Goal: Task Accomplishment & Management: Manage account settings

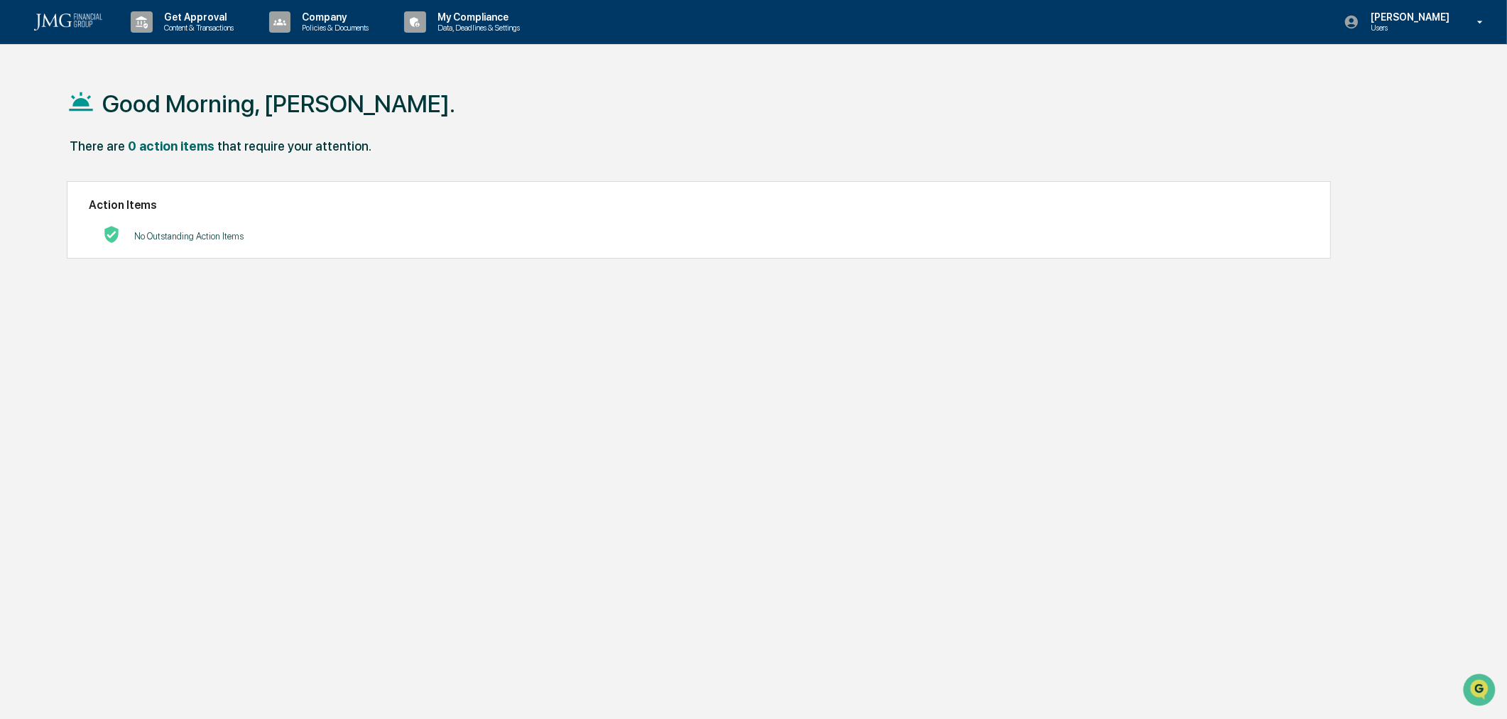
click at [190, 22] on p "Get Approval" at bounding box center [197, 16] width 88 height 11
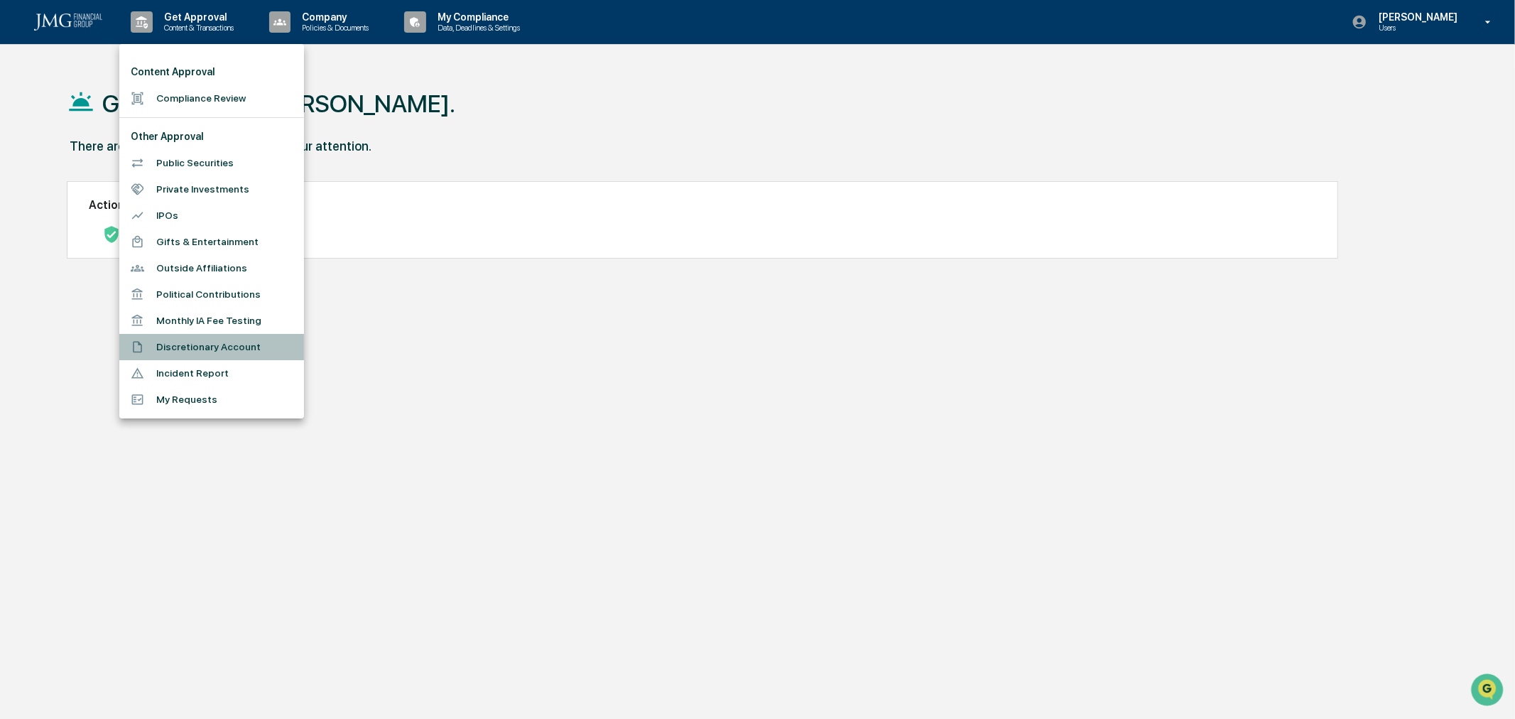
click at [229, 344] on li "Discretionary Account" at bounding box center [211, 347] width 185 height 26
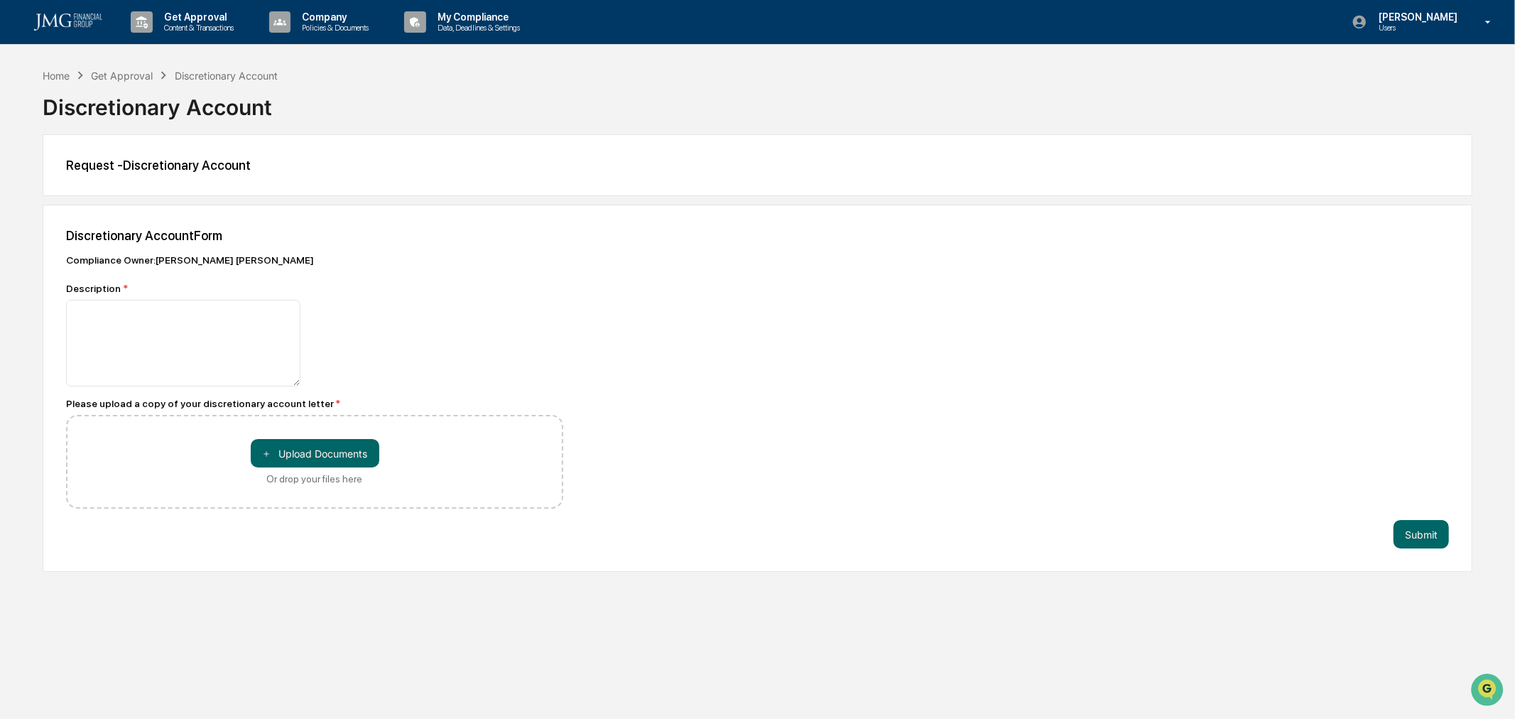
click at [201, 17] on p "Get Approval" at bounding box center [197, 16] width 88 height 11
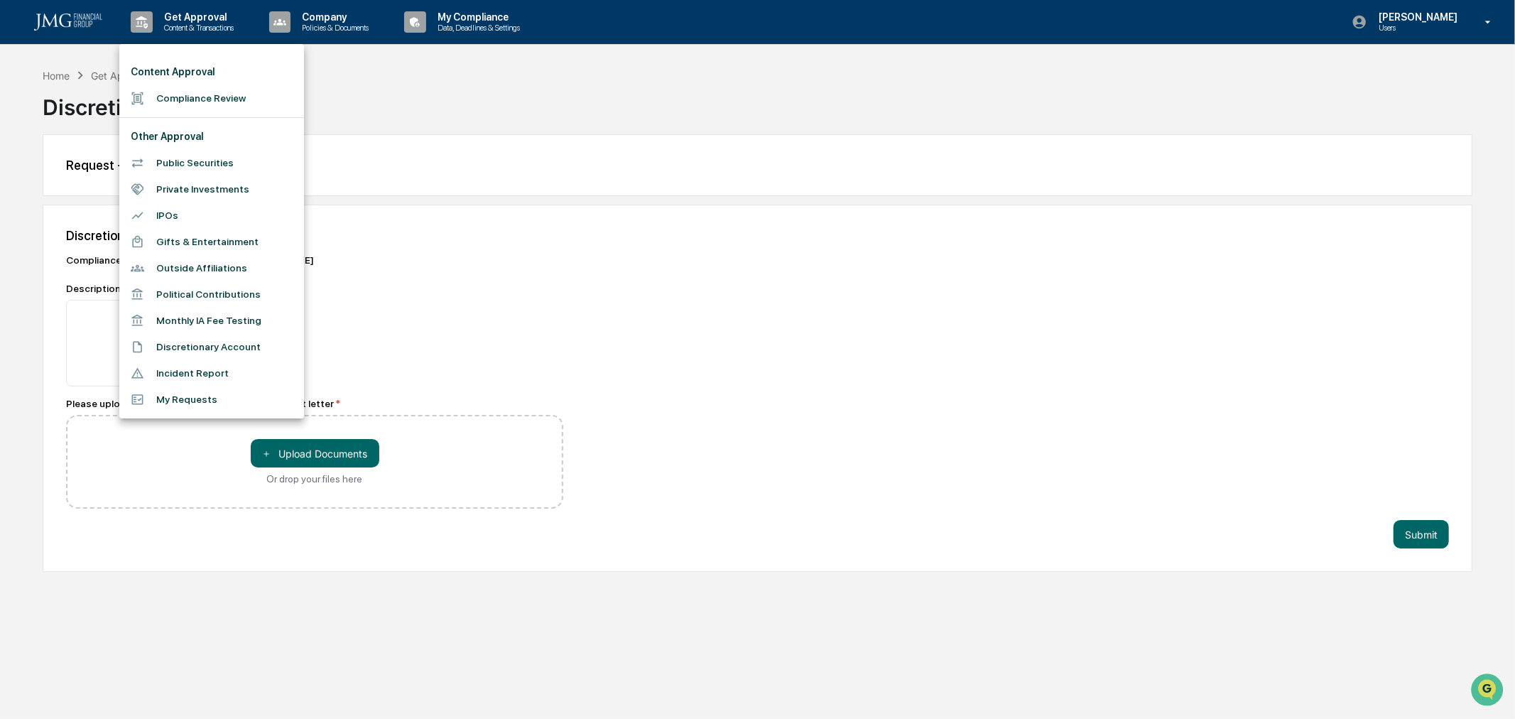
click at [494, 25] on div at bounding box center [757, 359] width 1515 height 719
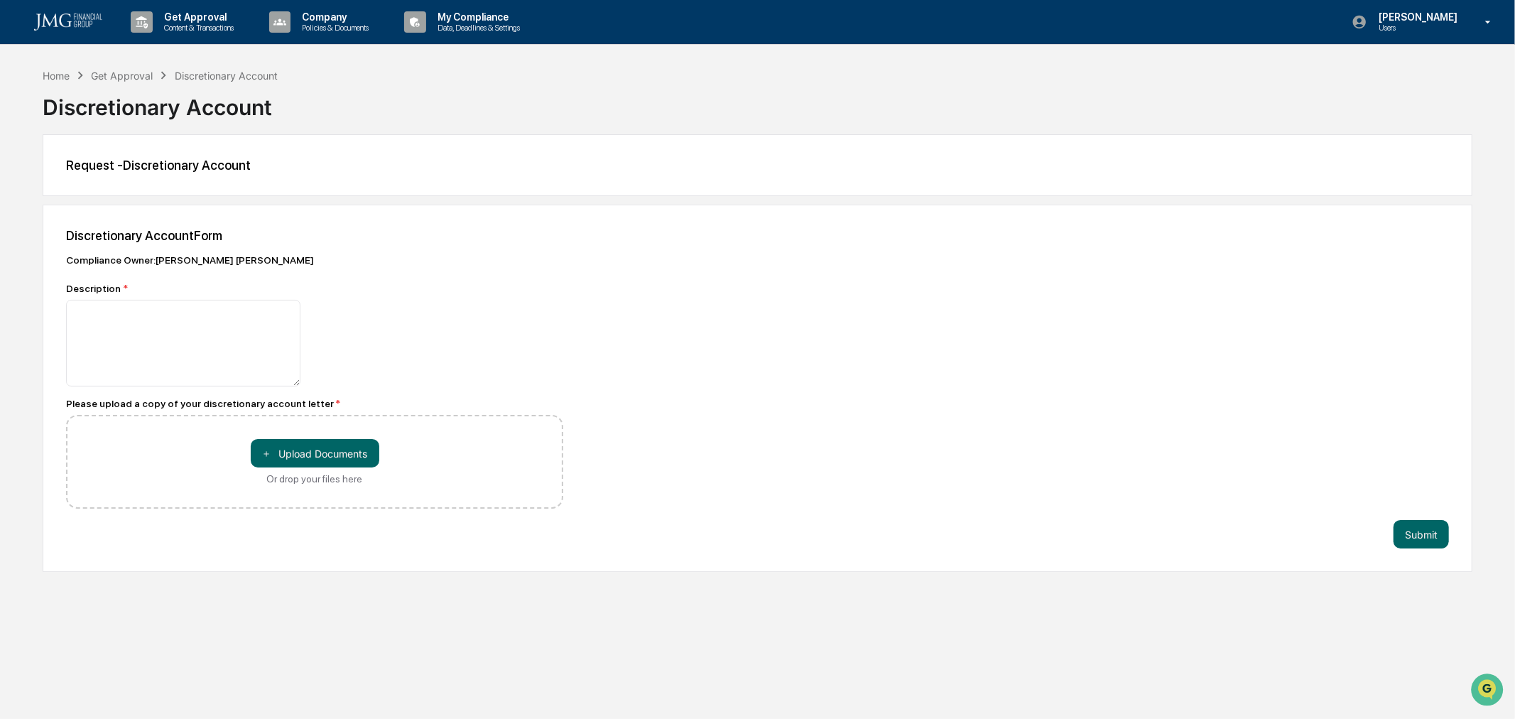
click at [492, 20] on p "My Compliance" at bounding box center [476, 16] width 101 height 11
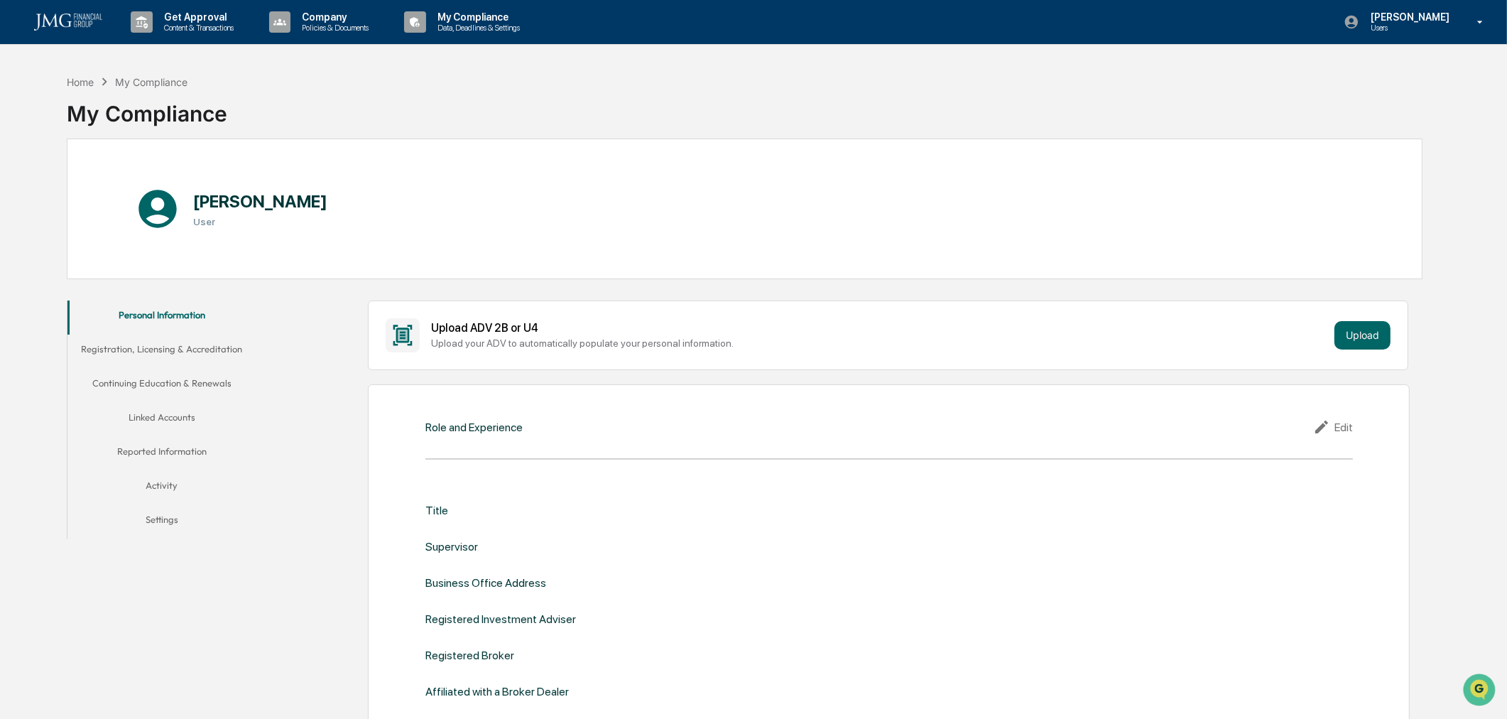
click at [154, 413] on button "Linked Accounts" at bounding box center [161, 420] width 189 height 34
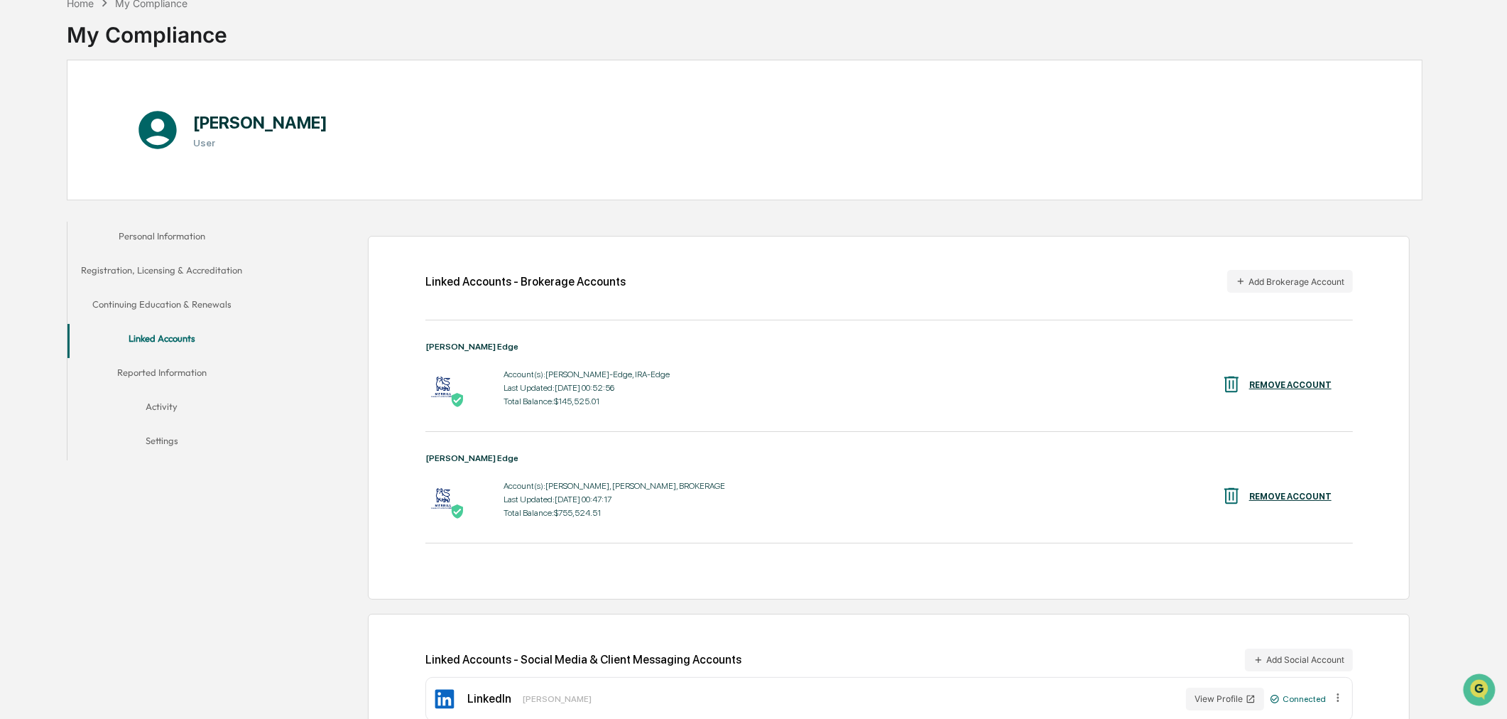
scroll to position [126, 0]
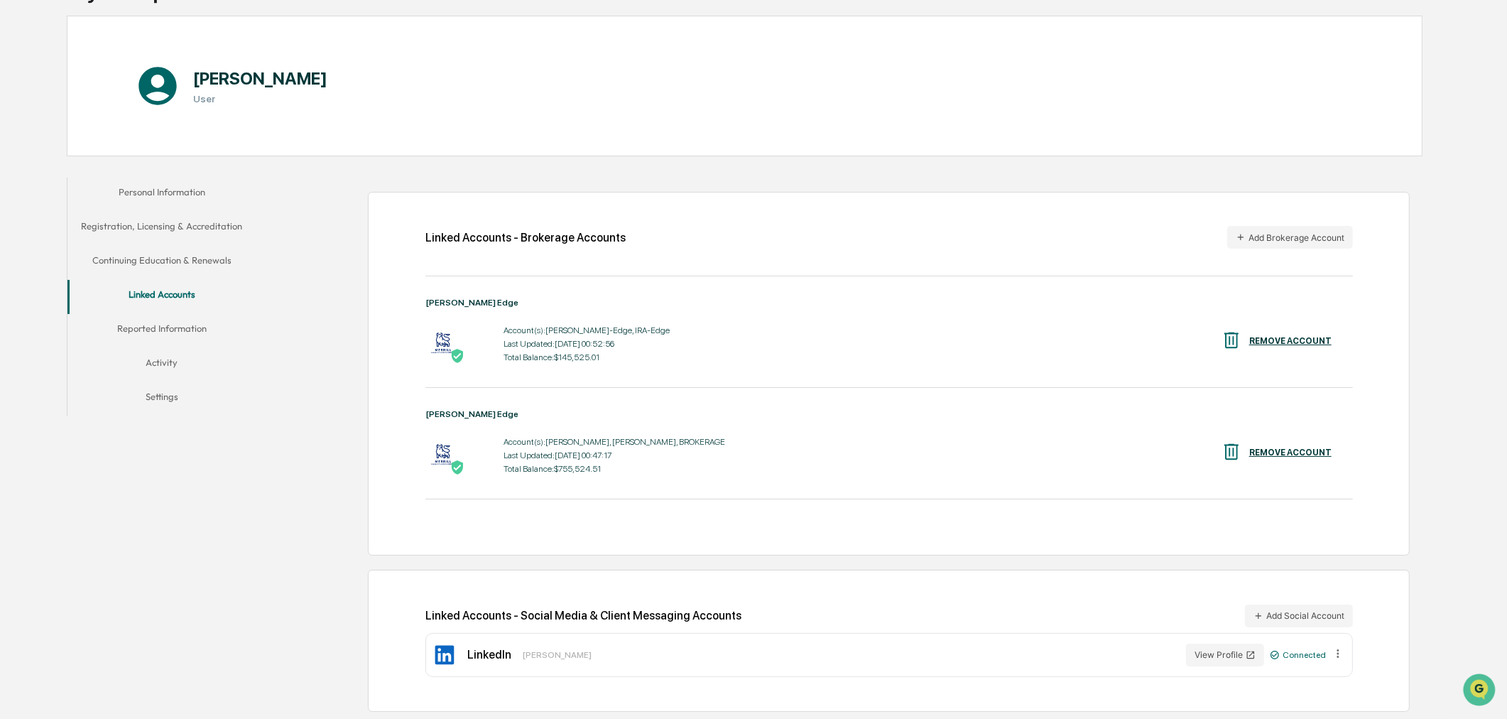
click at [1271, 235] on button "Add Brokerage Account" at bounding box center [1290, 237] width 126 height 23
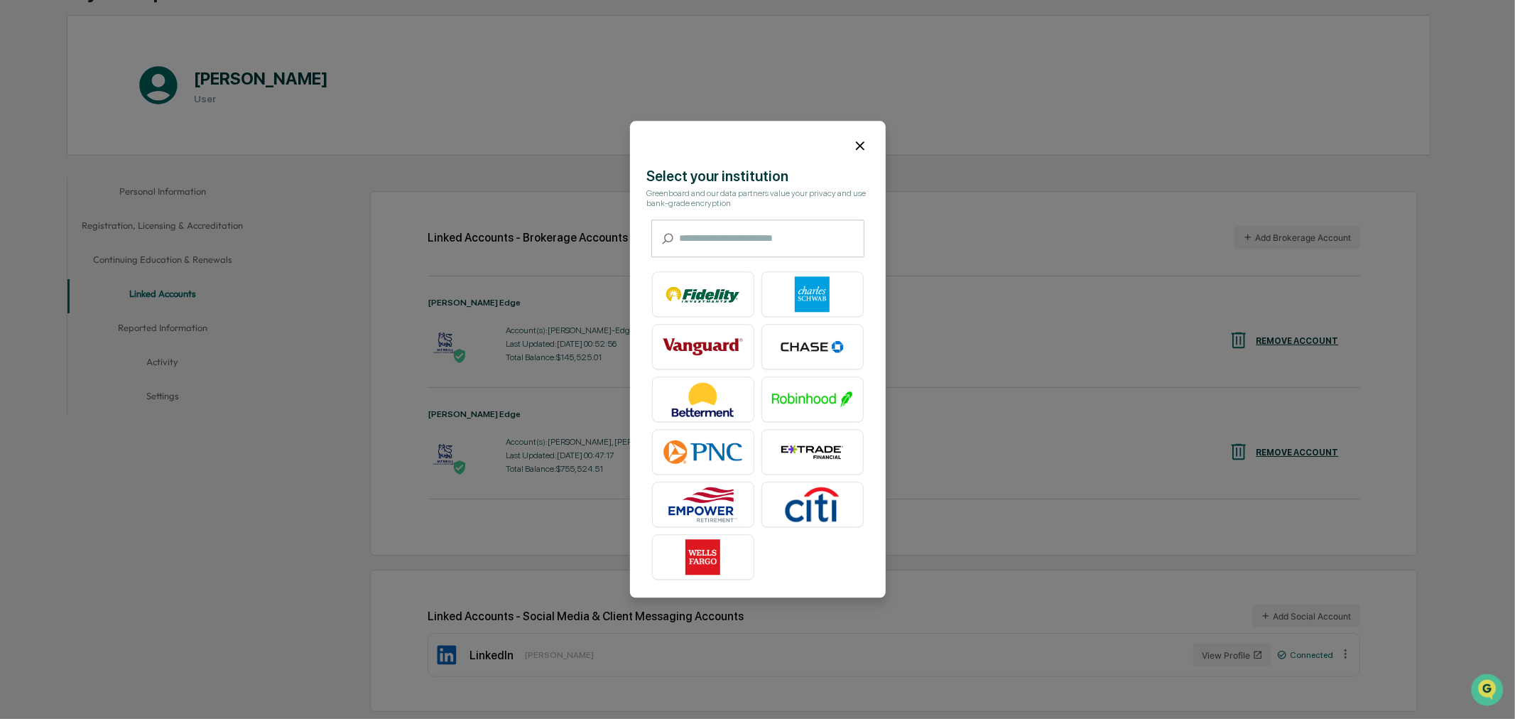
click at [818, 280] on img at bounding box center [812, 295] width 81 height 36
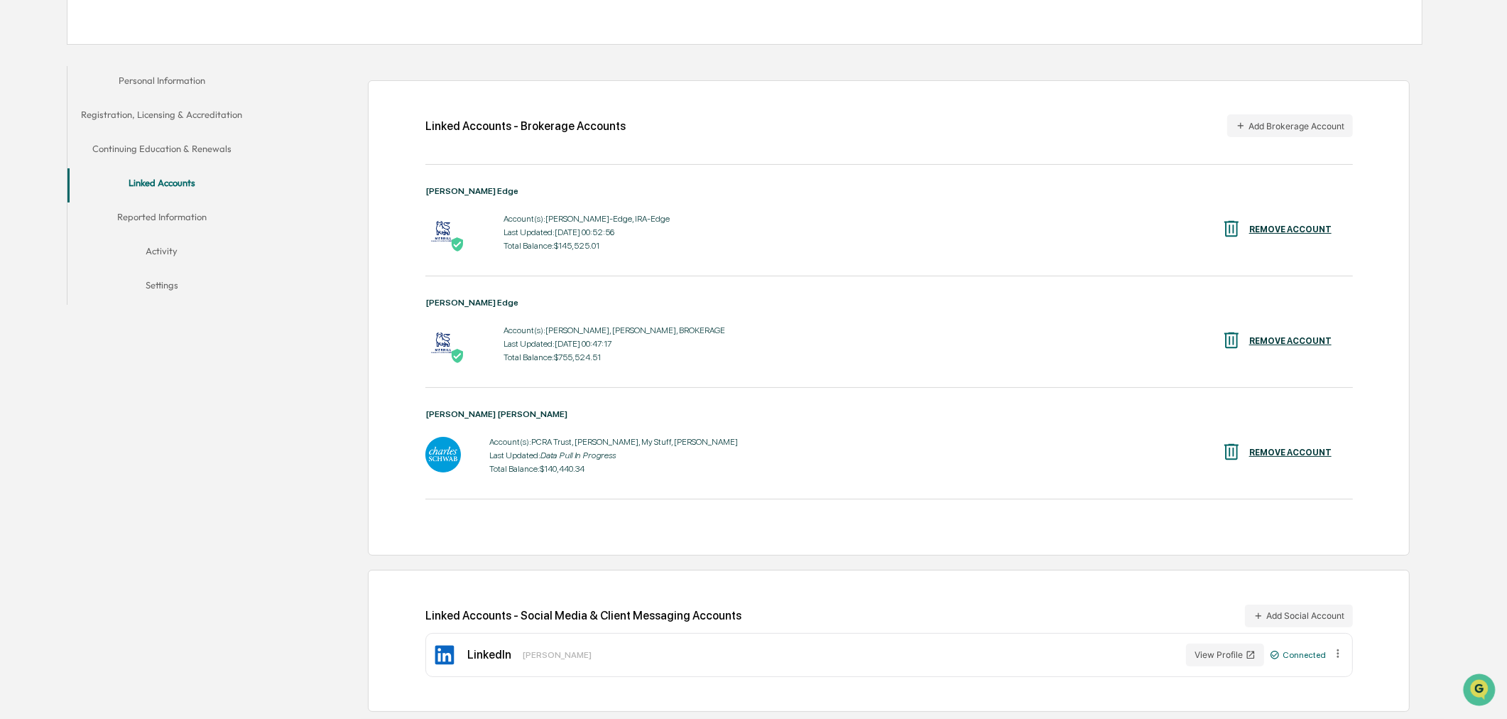
scroll to position [0, 0]
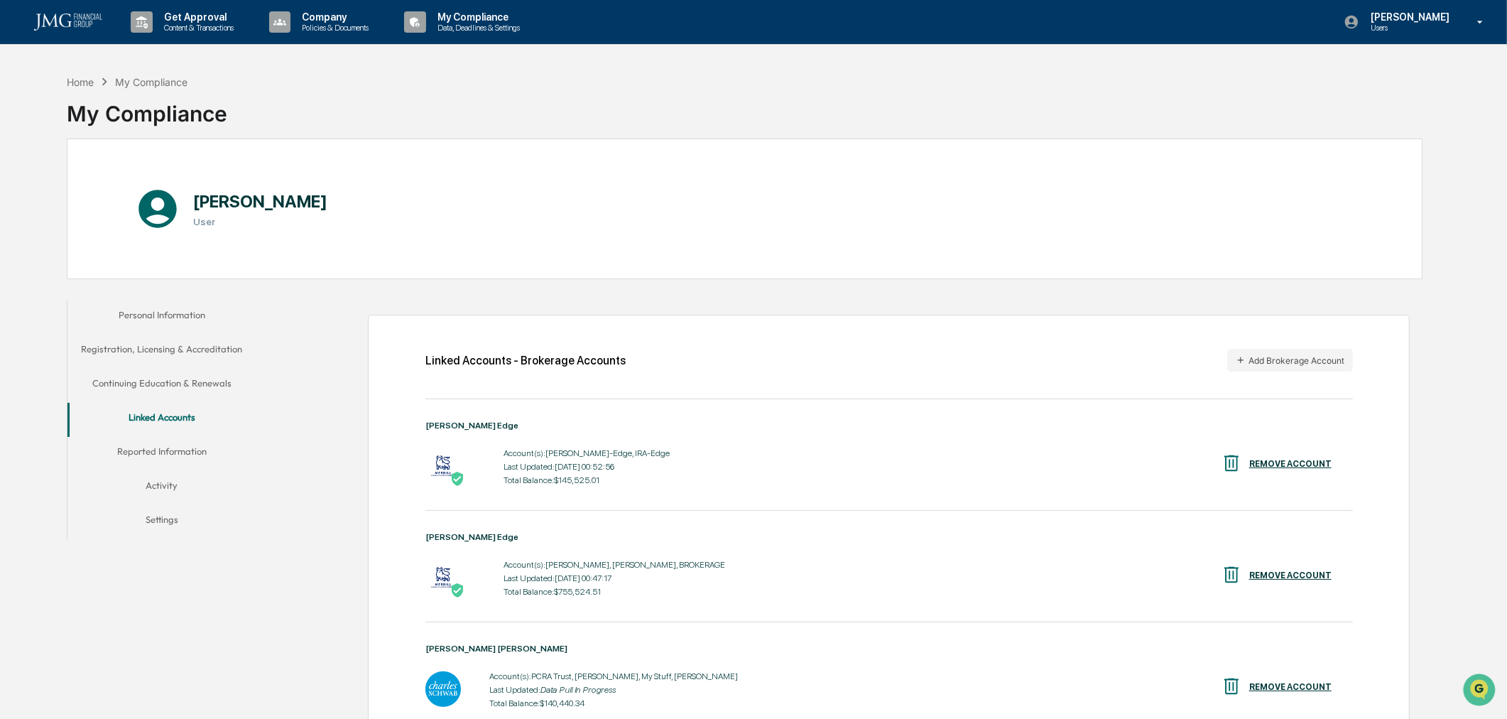
click at [165, 486] on button "Activity" at bounding box center [161, 488] width 189 height 34
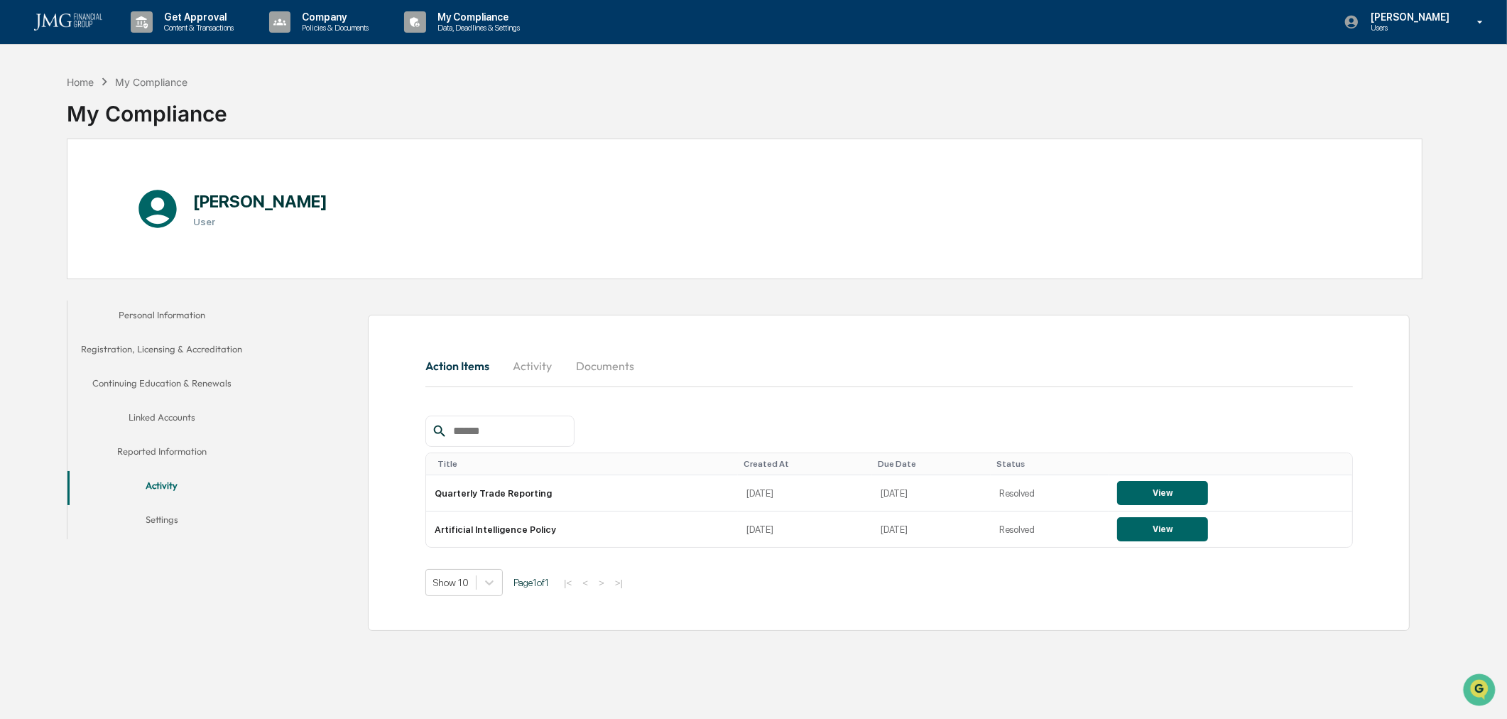
click at [163, 449] on button "Reported Information" at bounding box center [161, 454] width 189 height 34
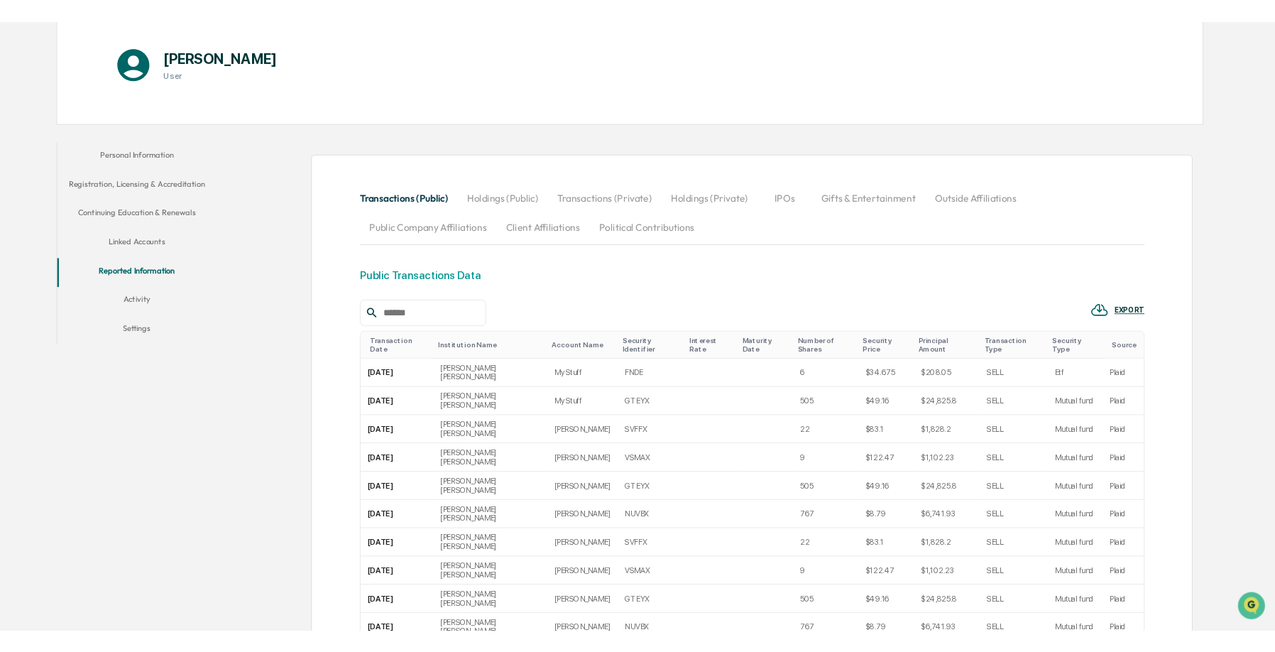
scroll to position [236, 0]
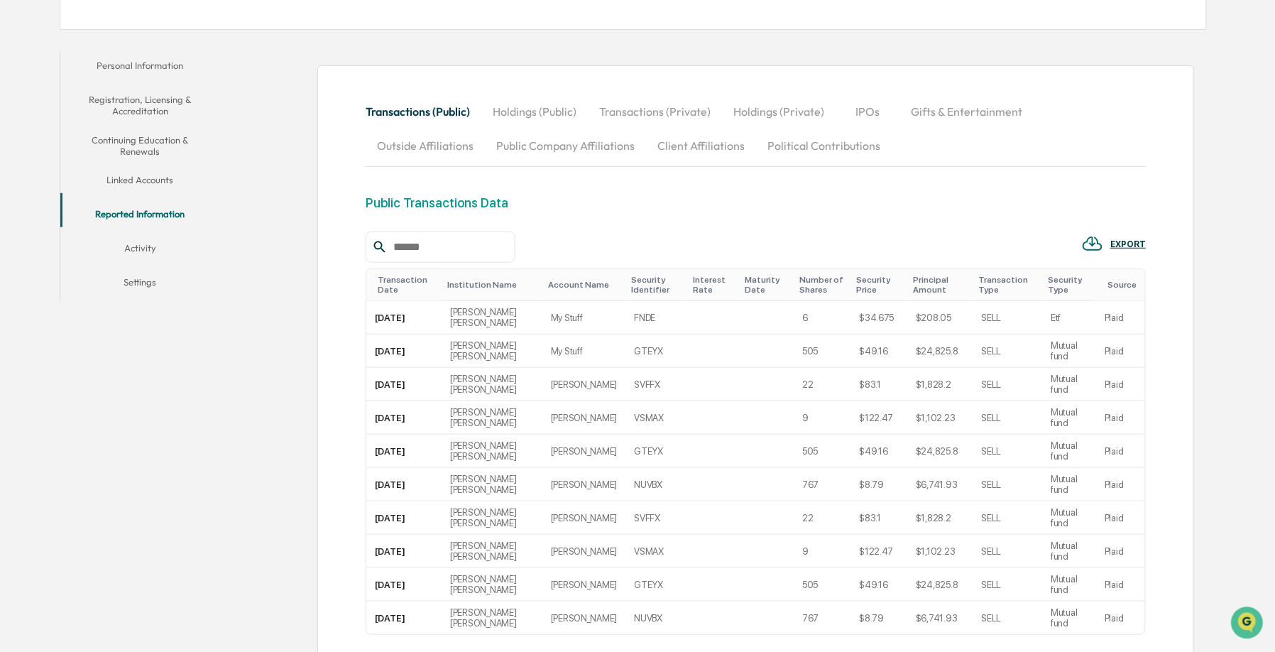
click at [1062, 176] on div "Transactions (Public) Holdings (Public) Transactions (Private) Holdings (Privat…" at bounding box center [756, 427] width 780 height 667
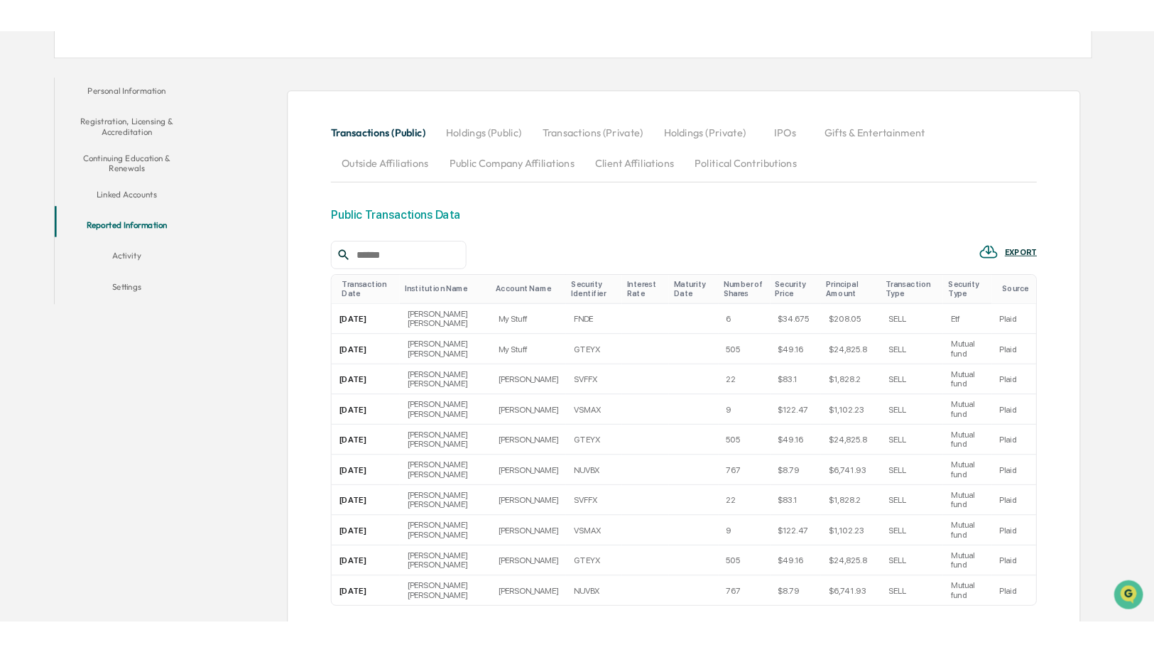
scroll to position [0, 0]
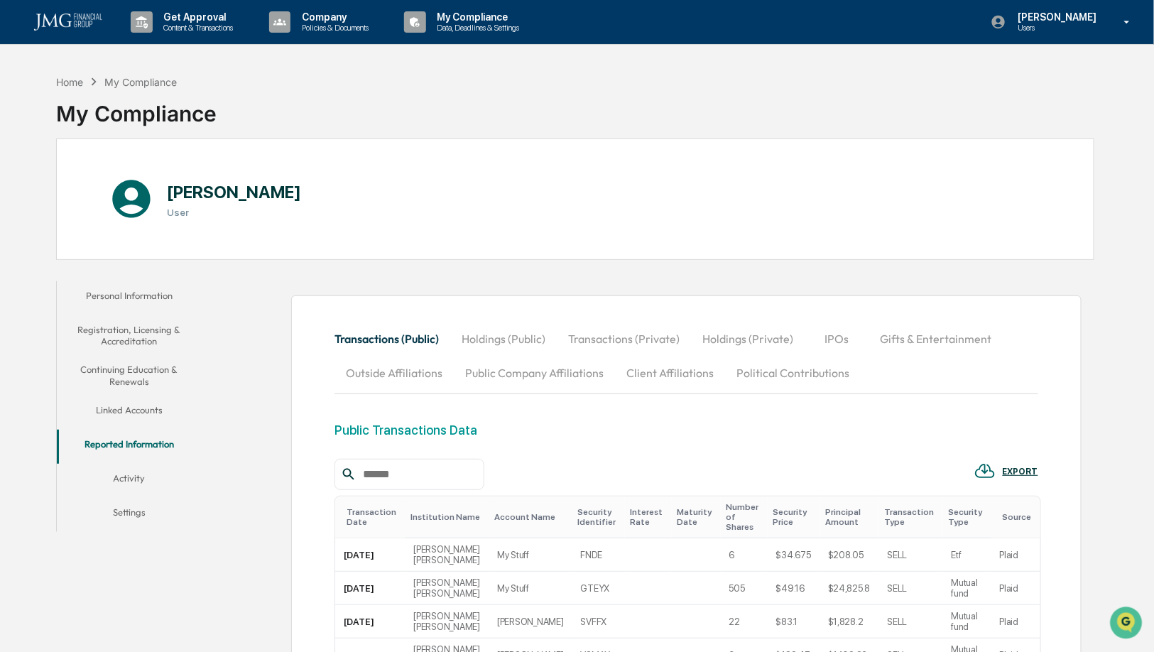
click at [183, 641] on div "Personal Information Registration, Licensing & Accreditation Continuing Educati…" at bounding box center [575, 649] width 1039 height 750
click at [855, 182] on div "[PERSON_NAME] User" at bounding box center [575, 198] width 1039 height 121
click at [1116, 457] on div "Home My Compliance My Compliance [PERSON_NAME] User Personal Information Regist…" at bounding box center [577, 545] width 1154 height 957
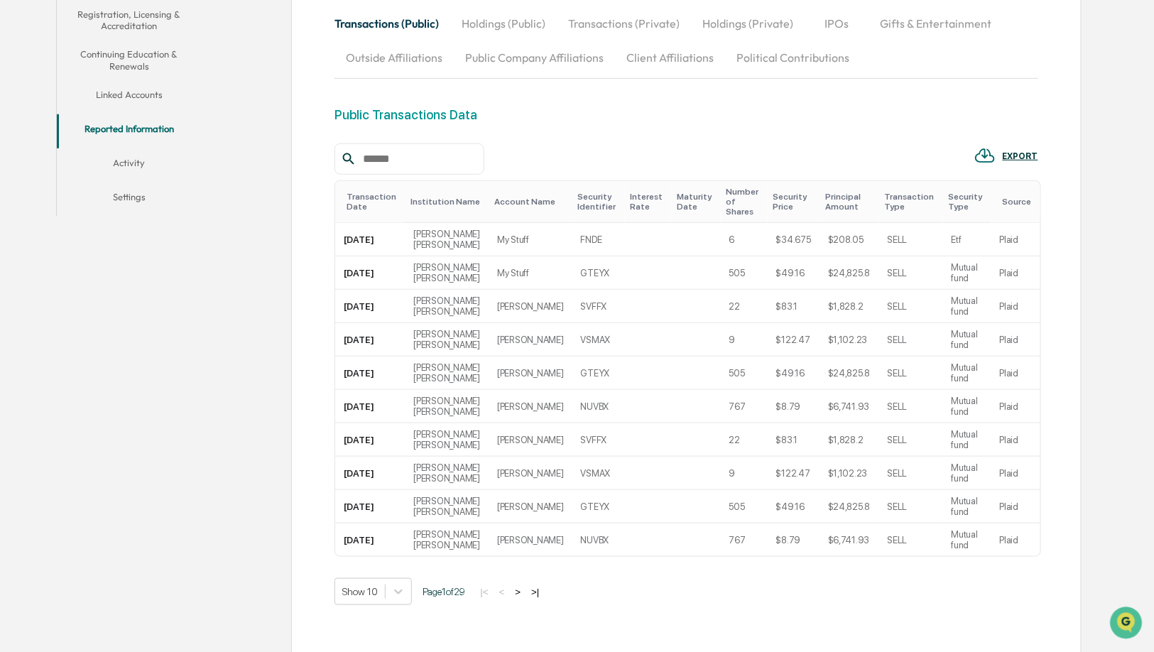
scroll to position [372, 0]
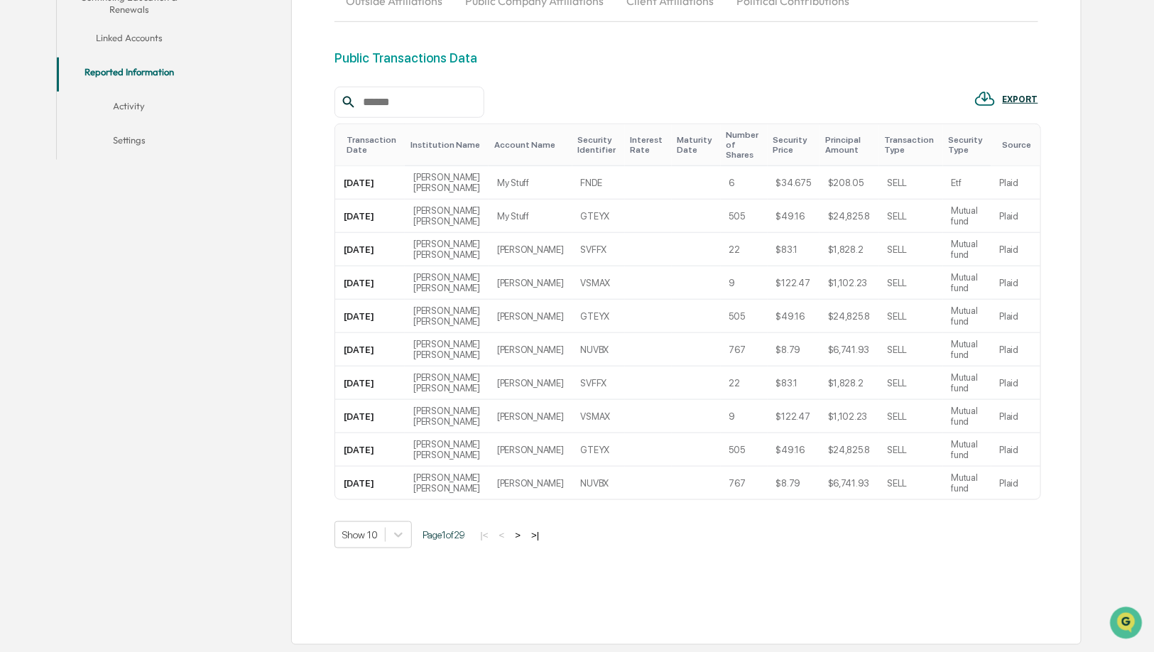
click at [222, 651] on div "Transactions (Public) Holdings (Public) Transactions (Private) Holdings (Privat…" at bounding box center [652, 277] width 886 height 750
